Goal: Information Seeking & Learning: Learn about a topic

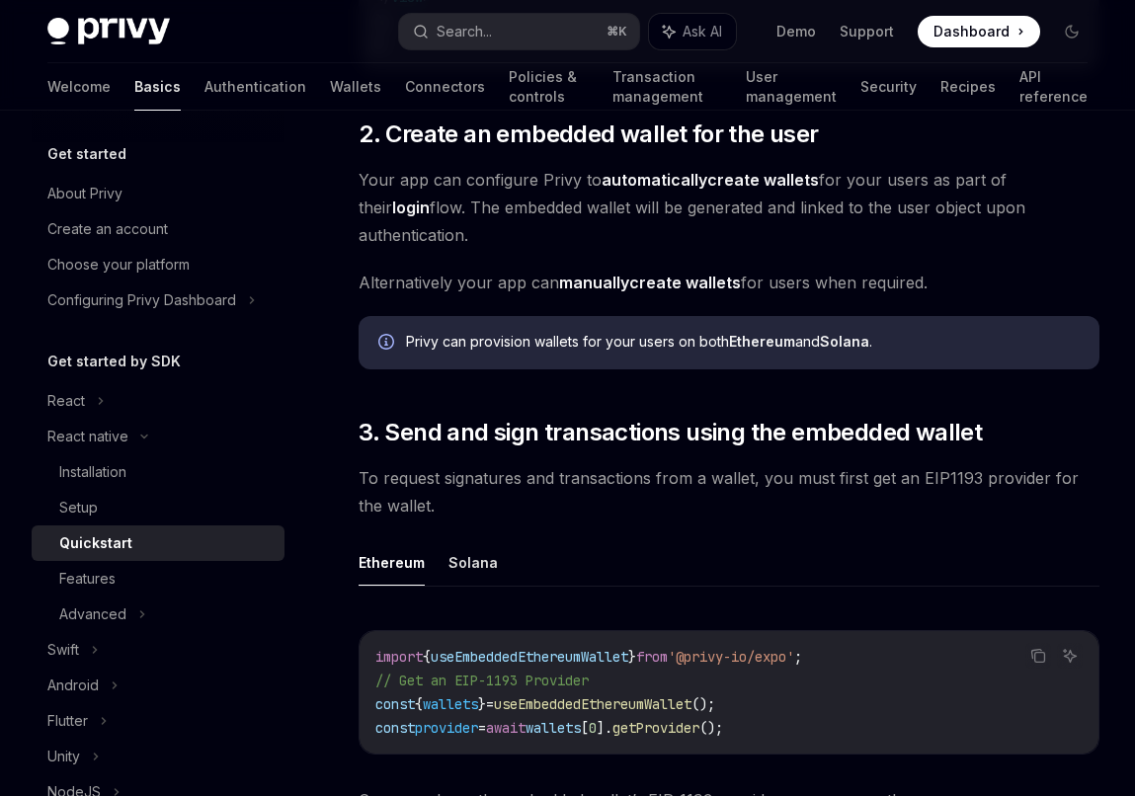
scroll to position [2181, 0]
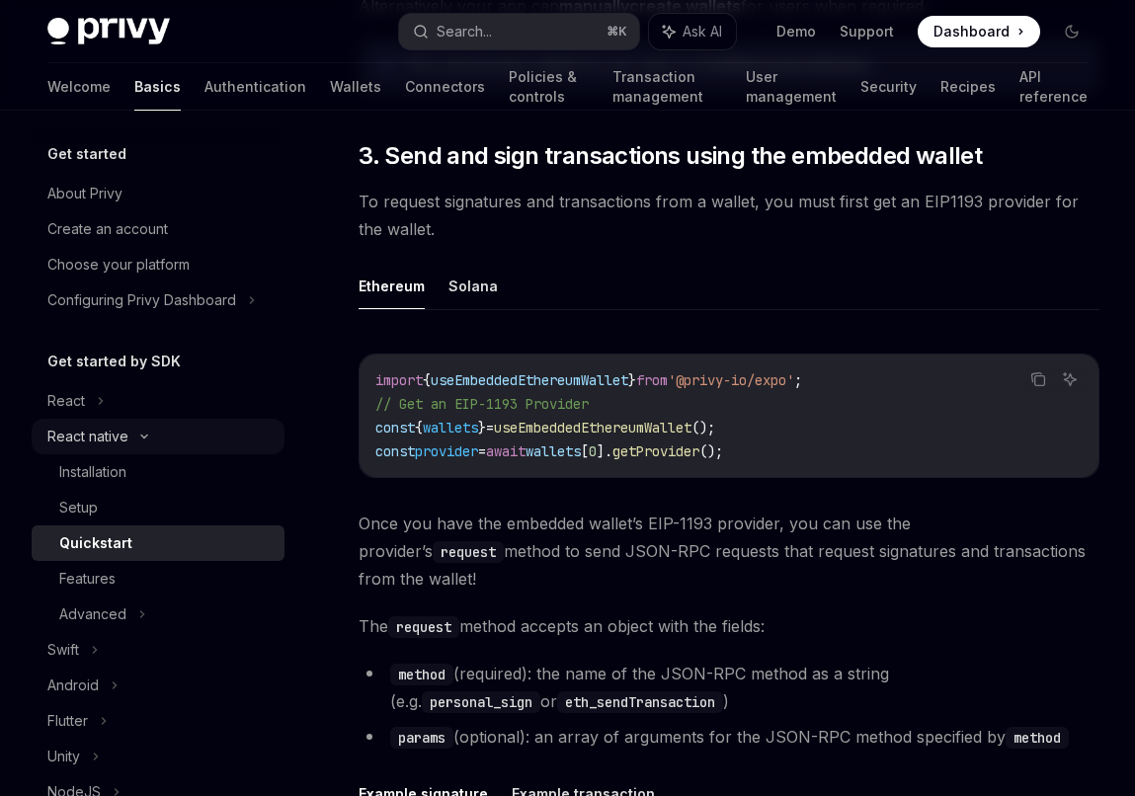
click at [92, 433] on div "React native" at bounding box center [87, 437] width 81 height 24
